Goal: Transaction & Acquisition: Obtain resource

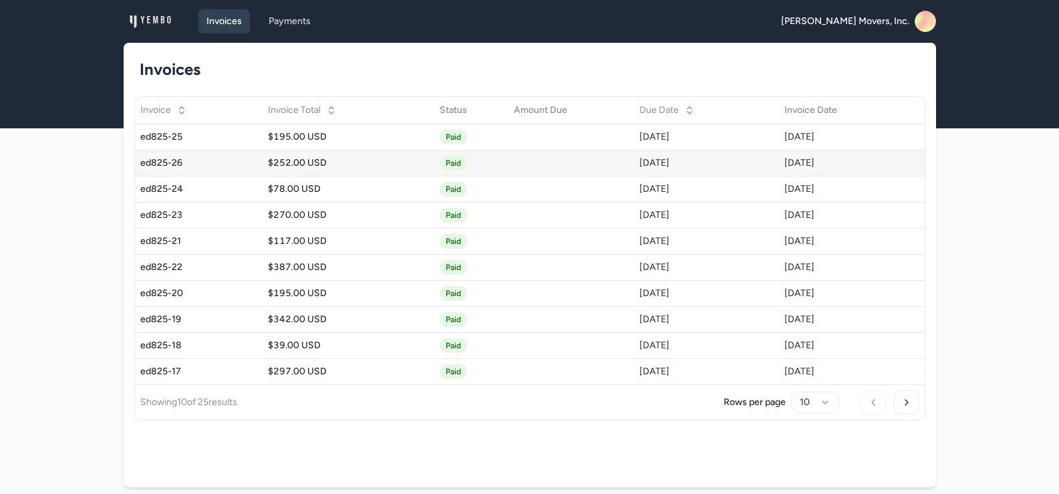
click at [269, 160] on div "$252.00 USD" at bounding box center [348, 162] width 160 height 13
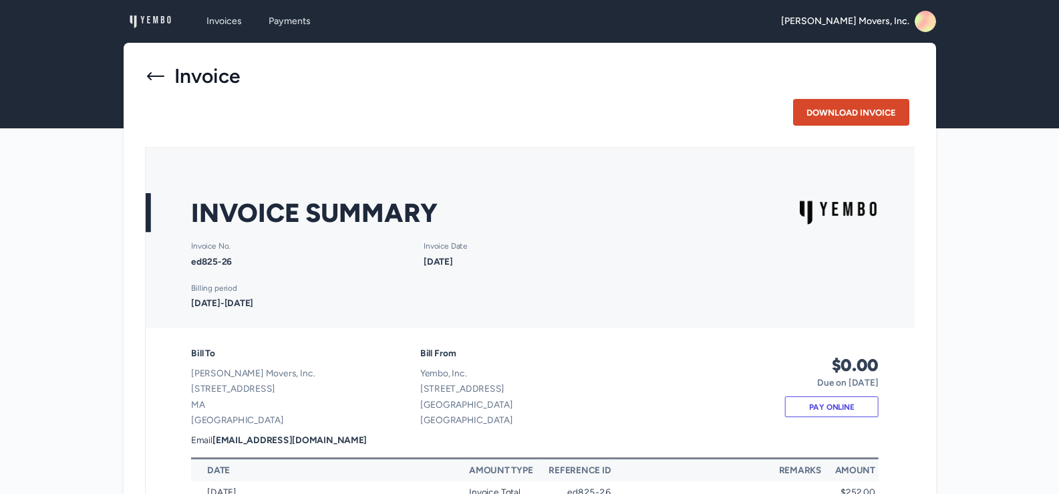
click at [870, 115] on button "Download Invoice" at bounding box center [851, 112] width 116 height 27
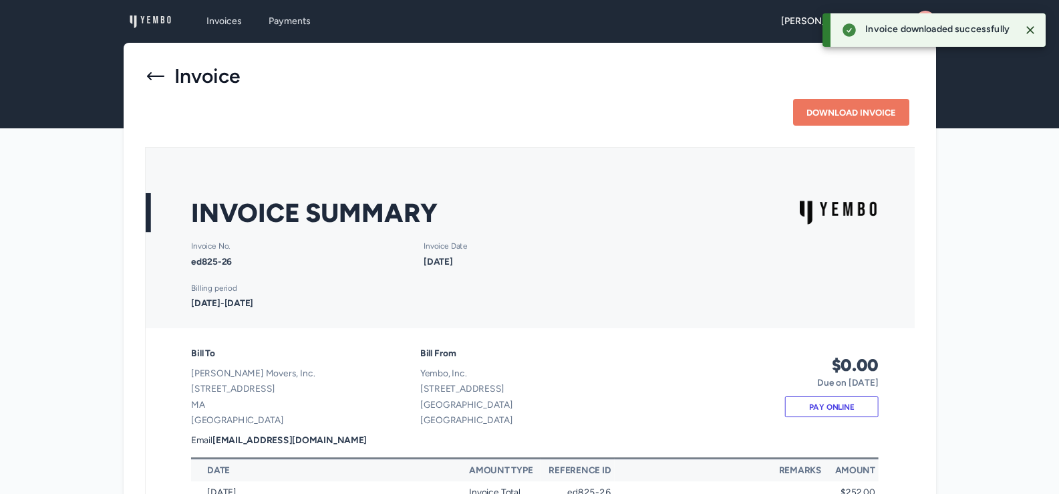
click at [146, 74] on icon at bounding box center [155, 75] width 21 height 21
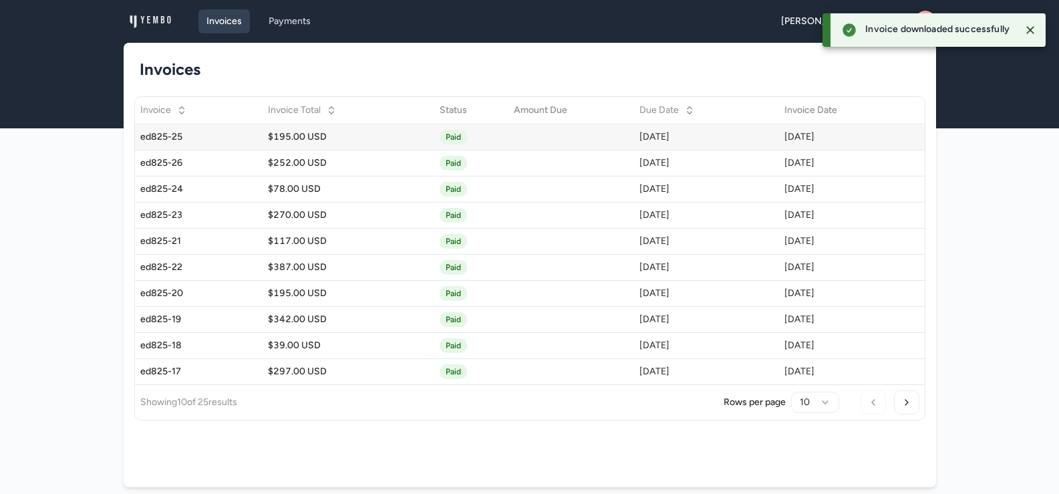
click at [294, 136] on div "$195.00 USD" at bounding box center [348, 136] width 160 height 13
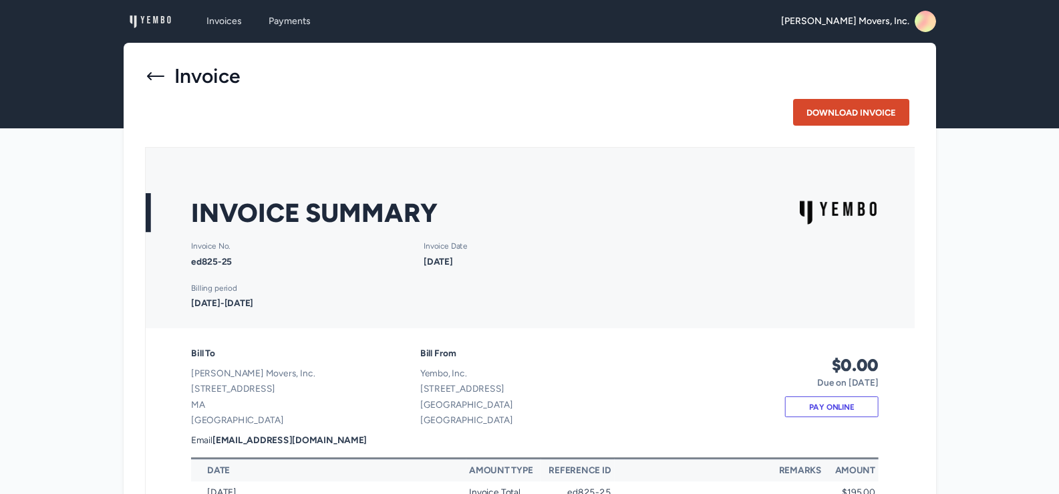
click at [841, 110] on button "Download Invoice" at bounding box center [851, 112] width 116 height 27
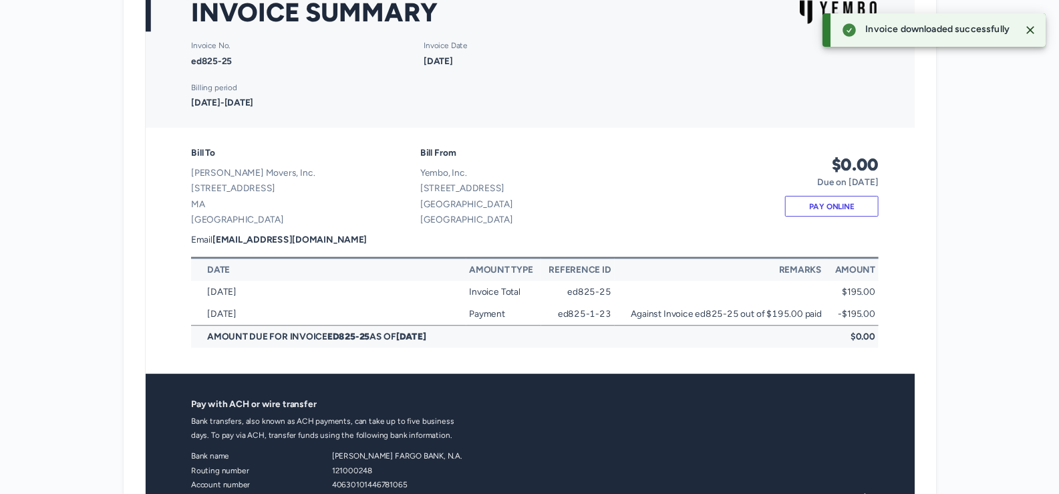
scroll to position [134, 0]
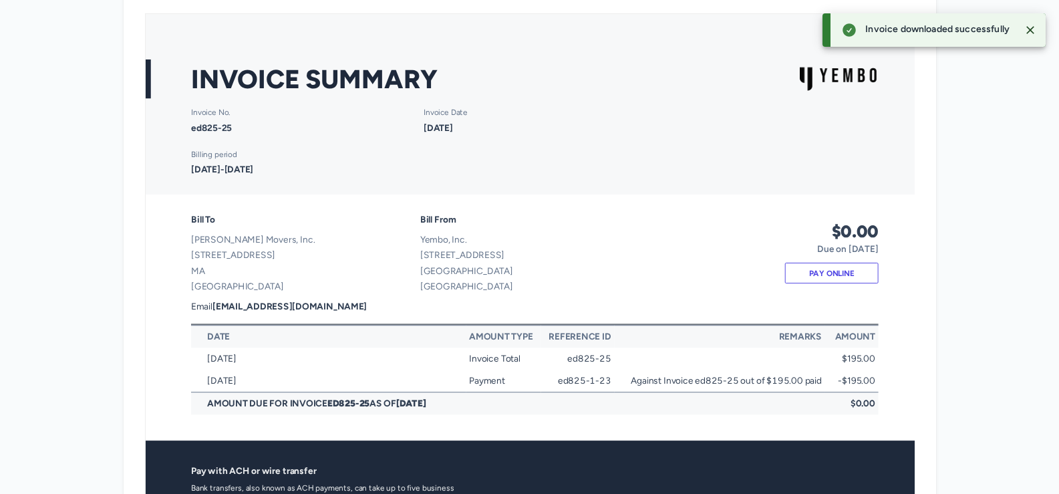
click at [1034, 27] on icon "Close" at bounding box center [1030, 29] width 13 height 13
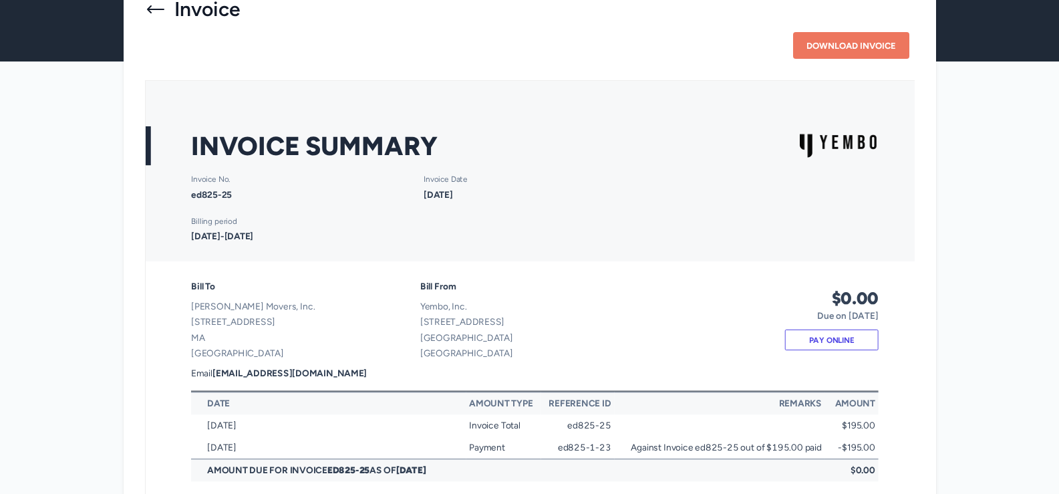
scroll to position [0, 0]
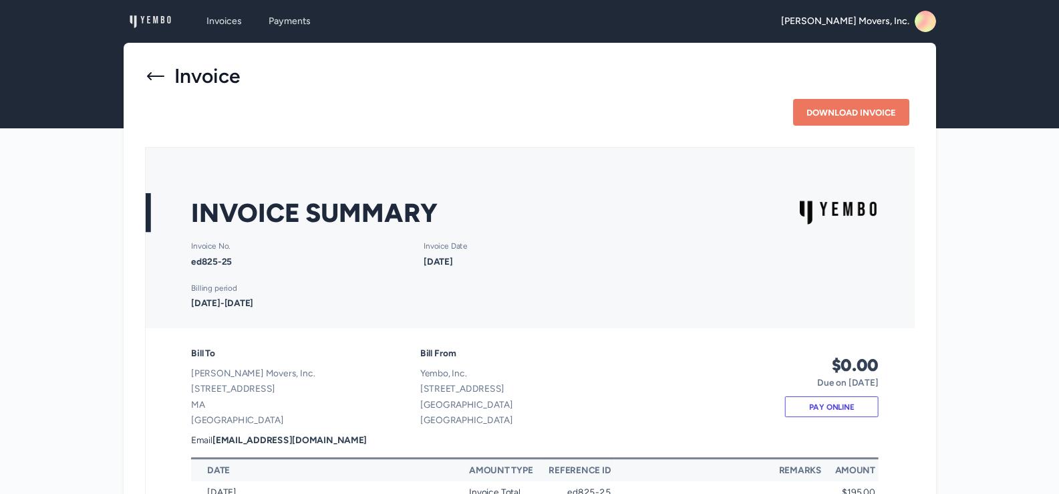
click at [152, 74] on icon at bounding box center [155, 75] width 21 height 21
